Goal: Check status: Check status

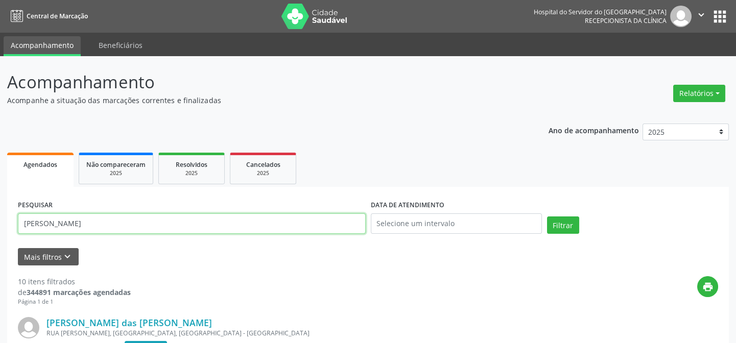
click at [162, 223] on input "[PERSON_NAME]" at bounding box center [192, 224] width 348 height 20
type input "m"
type input "35012544404"
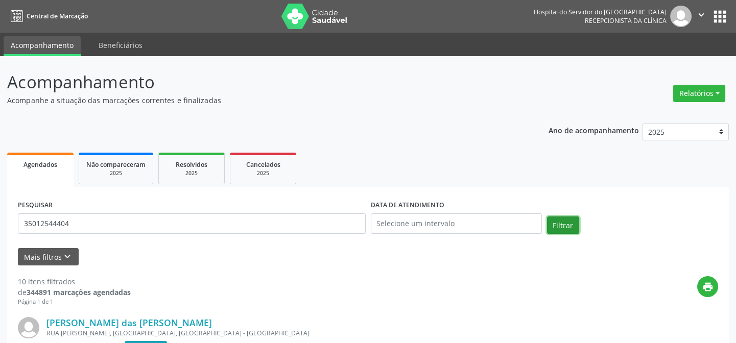
click at [555, 227] on button "Filtrar" at bounding box center [563, 225] width 32 height 17
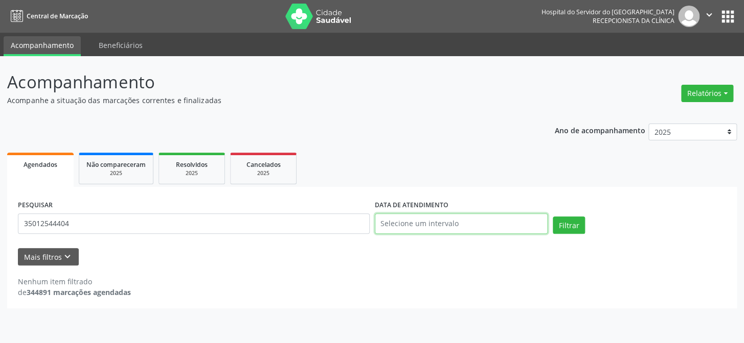
click at [475, 226] on input "text" at bounding box center [461, 224] width 173 height 20
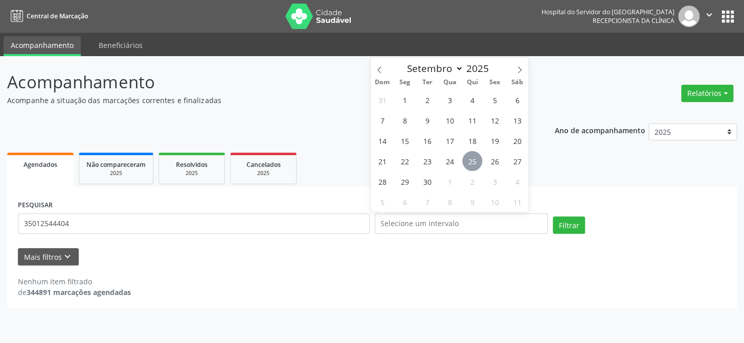
click at [470, 162] on span "25" at bounding box center [472, 161] width 20 height 20
type input "[DATE]"
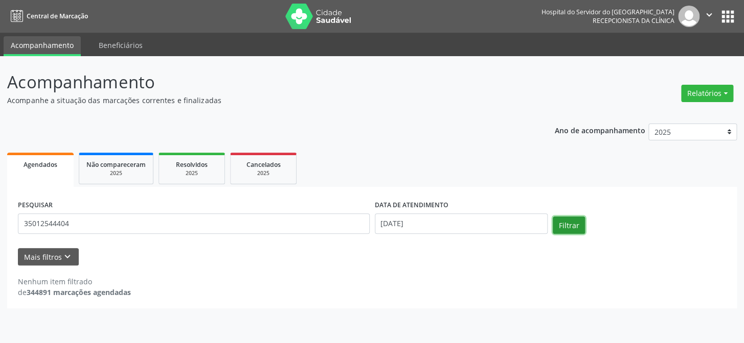
click at [560, 223] on button "Filtrar" at bounding box center [568, 225] width 32 height 17
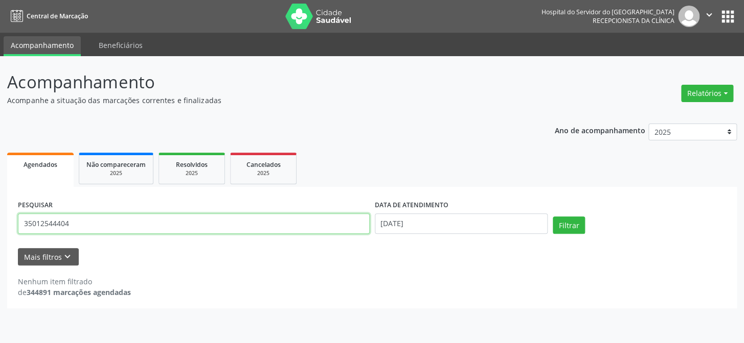
click at [110, 222] on input "35012544404" at bounding box center [194, 224] width 352 height 20
type input "3"
